Goal: Task Accomplishment & Management: Manage account settings

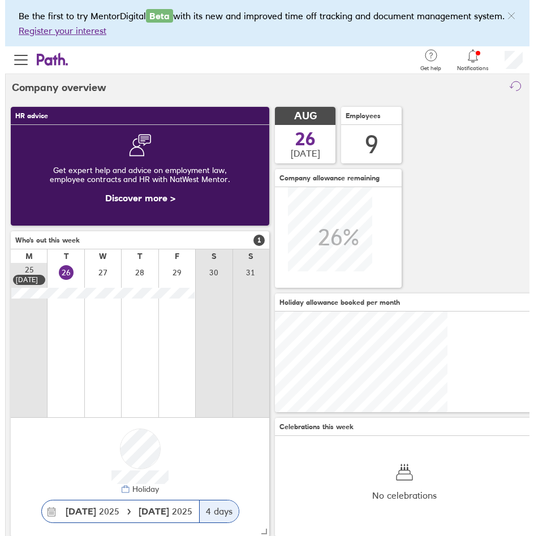
scroll to position [101, 259]
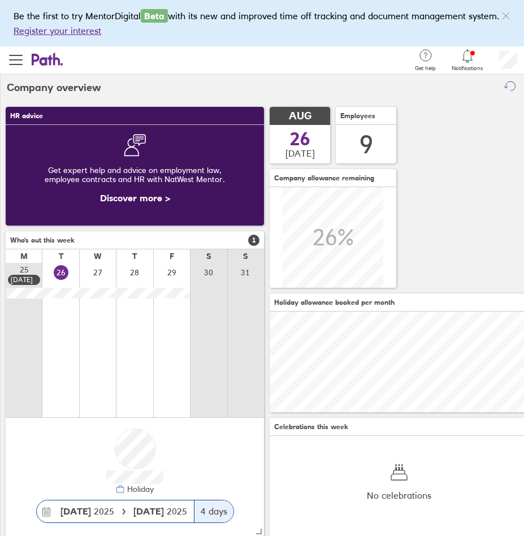
click at [15, 59] on span "button" at bounding box center [16, 59] width 14 height 1
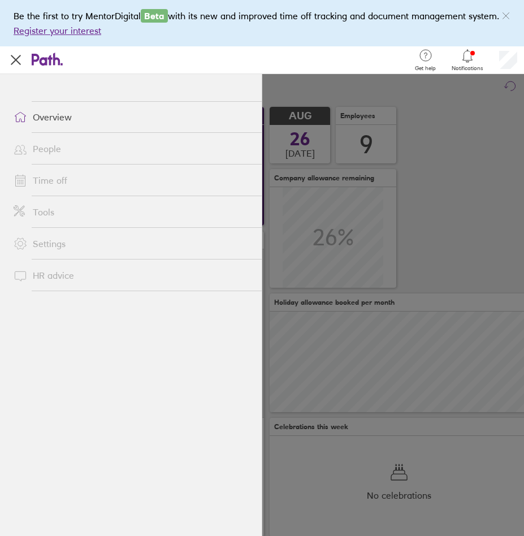
click at [44, 176] on link "Time off" at bounding box center [133, 180] width 257 height 23
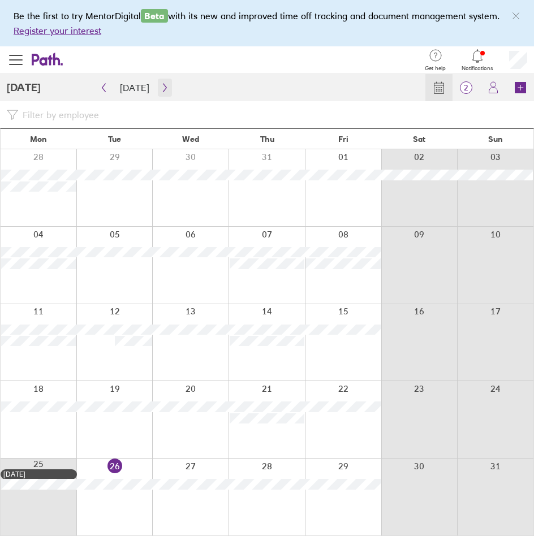
click at [161, 85] on icon "button" at bounding box center [165, 87] width 8 height 9
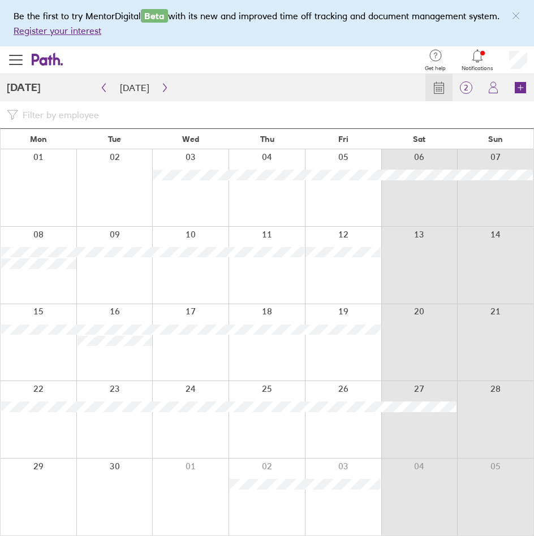
click at [469, 58] on div at bounding box center [478, 56] width 32 height 16
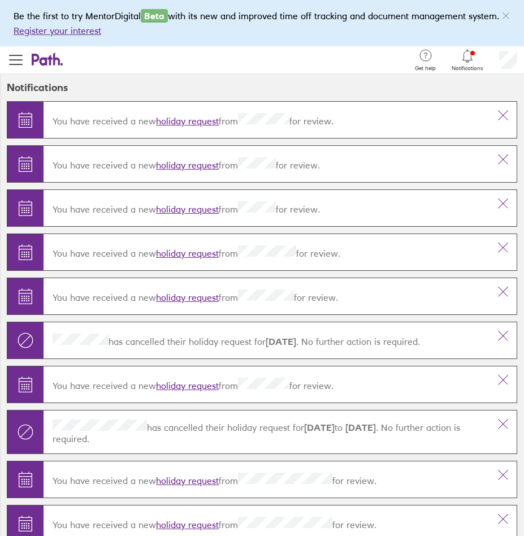
click at [201, 166] on link "holiday request" at bounding box center [187, 165] width 63 height 11
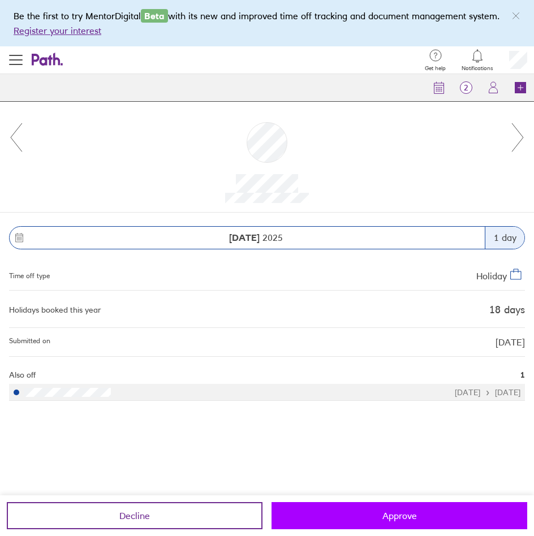
click at [405, 528] on button "Approve" at bounding box center [400, 515] width 256 height 27
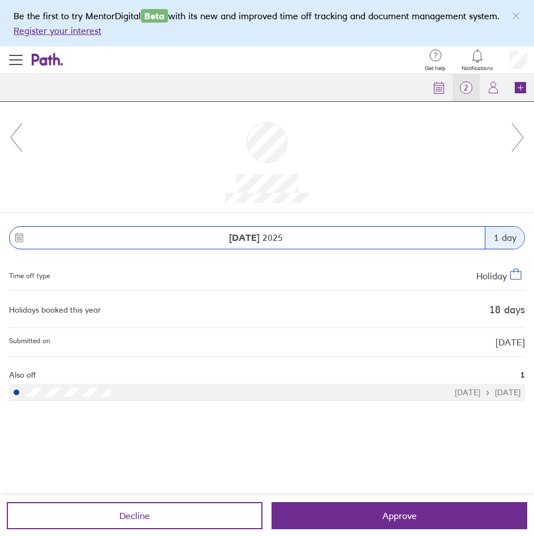
click at [462, 87] on span "2" at bounding box center [466, 87] width 27 height 9
click at [524, 135] on icon at bounding box center [518, 137] width 14 height 31
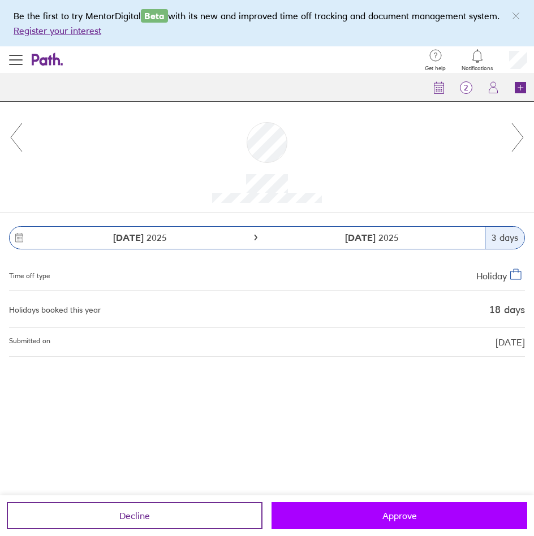
click at [360, 506] on button "Approve" at bounding box center [400, 515] width 256 height 27
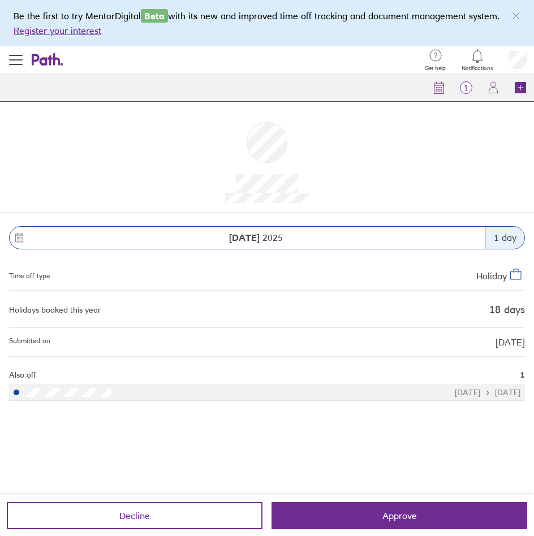
drag, startPoint x: 20, startPoint y: 59, endPoint x: 18, endPoint y: 106, distance: 47.0
click at [20, 59] on span "button" at bounding box center [16, 60] width 14 height 14
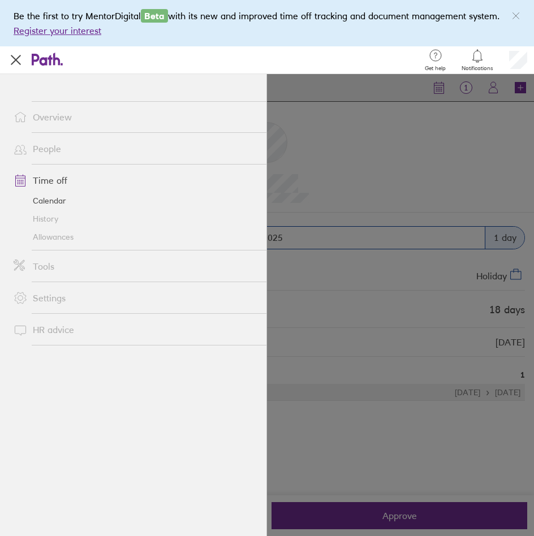
click at [41, 203] on link "Calendar" at bounding box center [136, 201] width 262 height 18
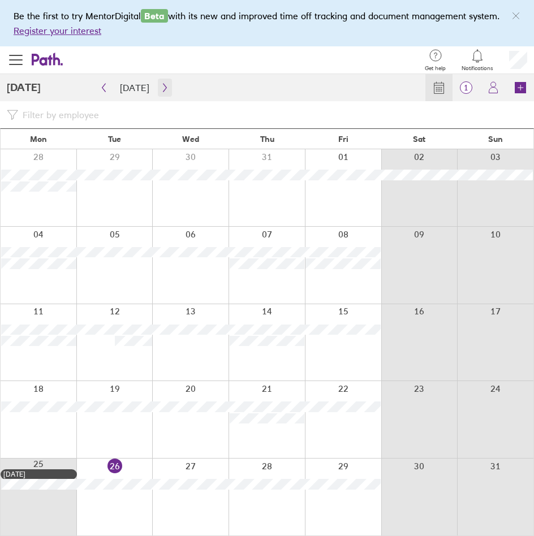
click at [162, 91] on icon "button" at bounding box center [165, 87] width 8 height 9
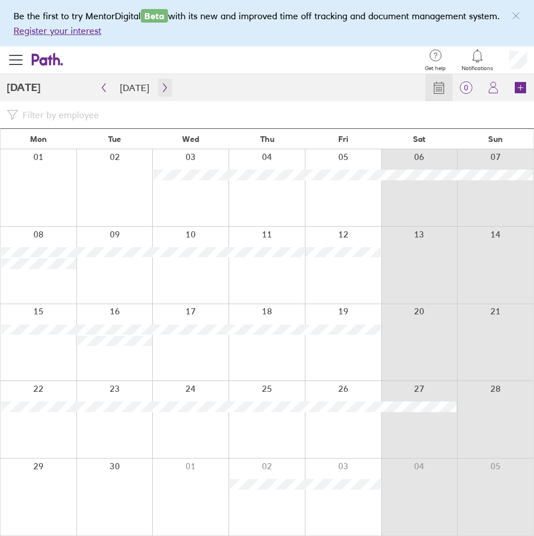
click at [159, 81] on button "button" at bounding box center [165, 88] width 14 height 18
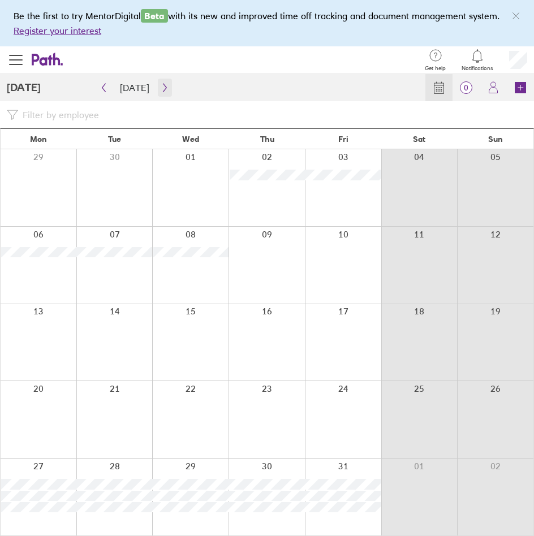
click at [164, 88] on icon "button" at bounding box center [165, 87] width 8 height 9
